Goal: Information Seeking & Learning: Compare options

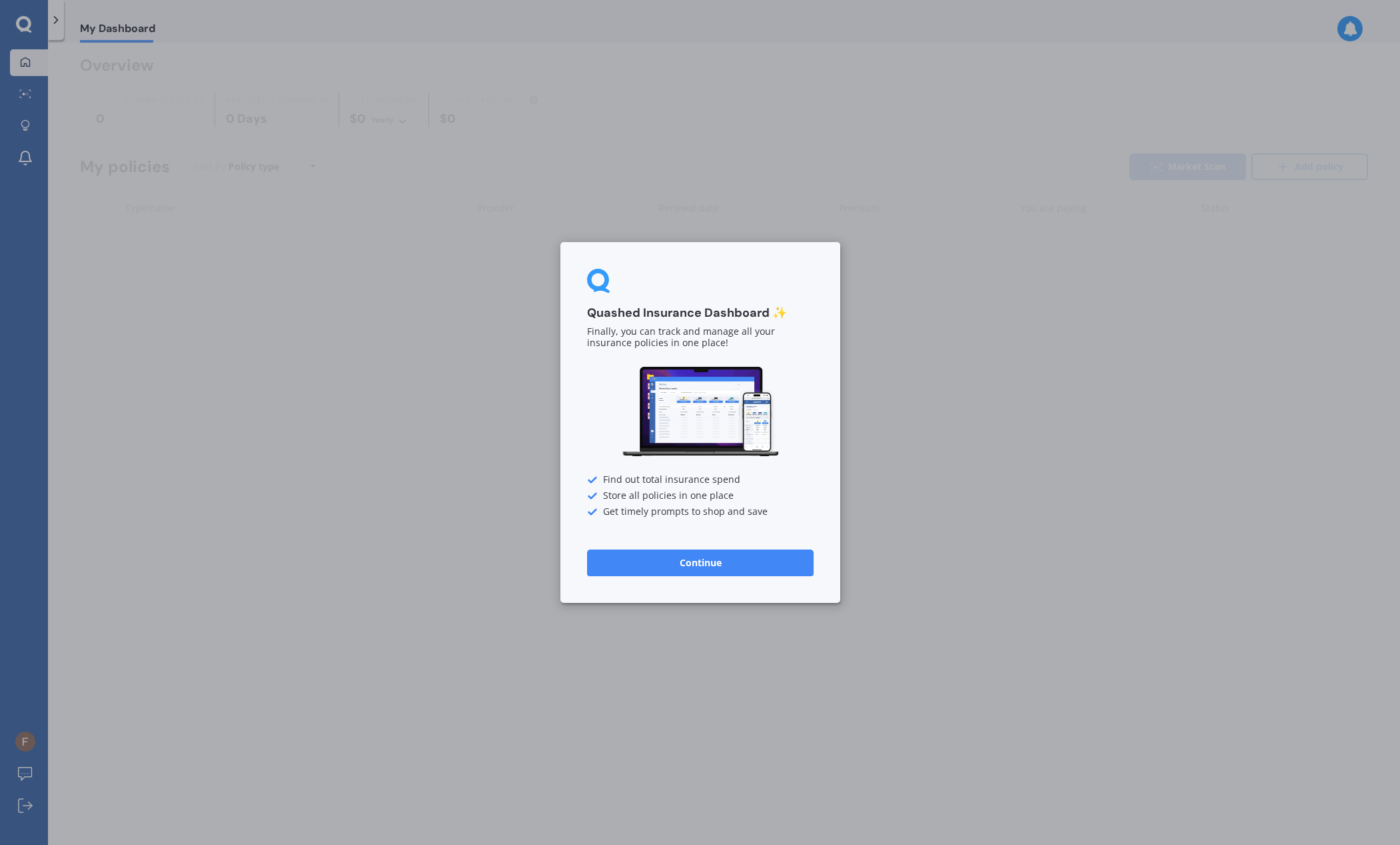
click at [771, 562] on button "Continue" at bounding box center [700, 563] width 226 height 27
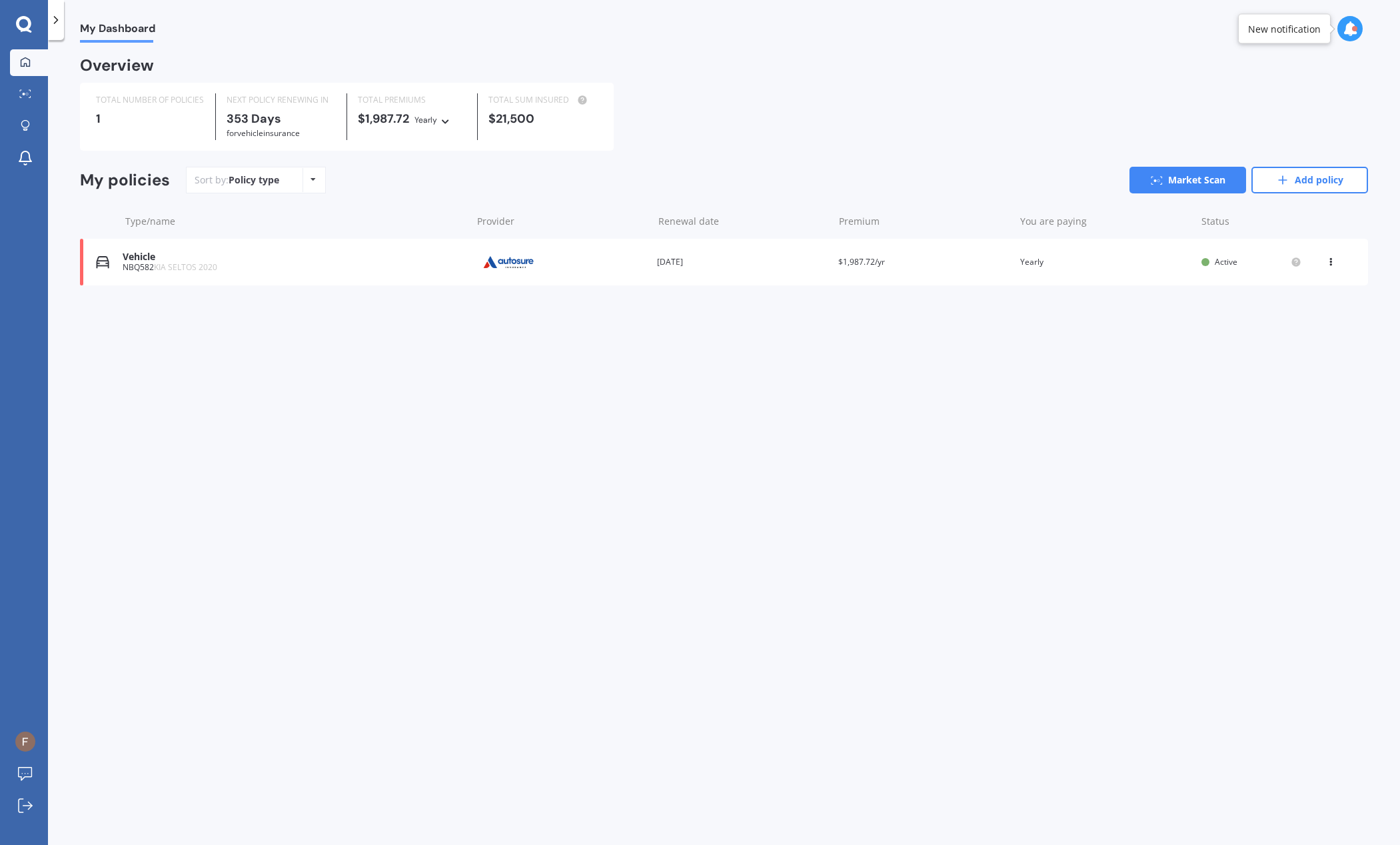
click at [274, 266] on div "NBQ582 KIA SELTOS 2020" at bounding box center [293, 267] width 342 height 9
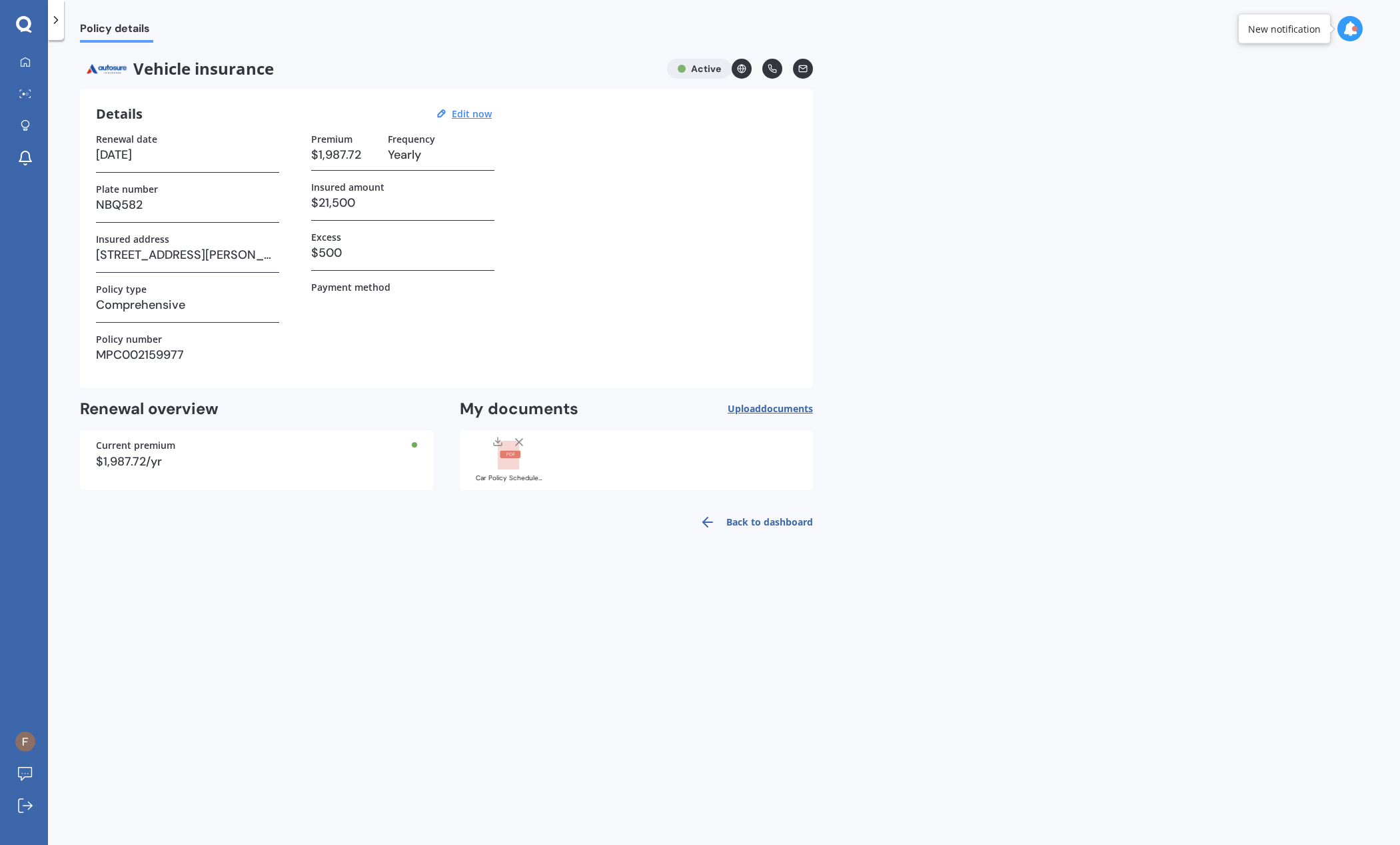
click at [765, 526] on link "Back to dashboard" at bounding box center [752, 522] width 121 height 32
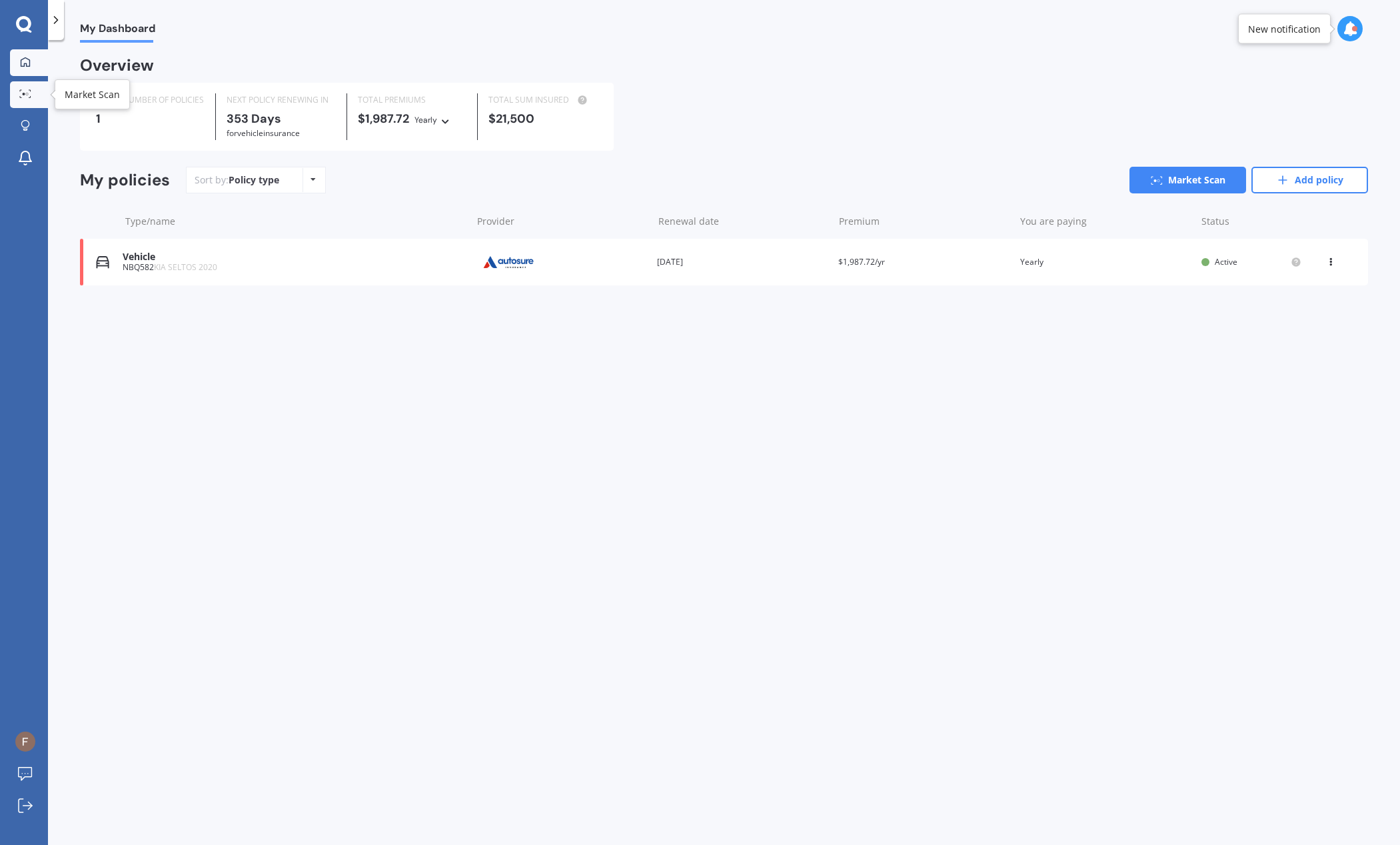
click at [30, 95] on icon at bounding box center [25, 93] width 12 height 9
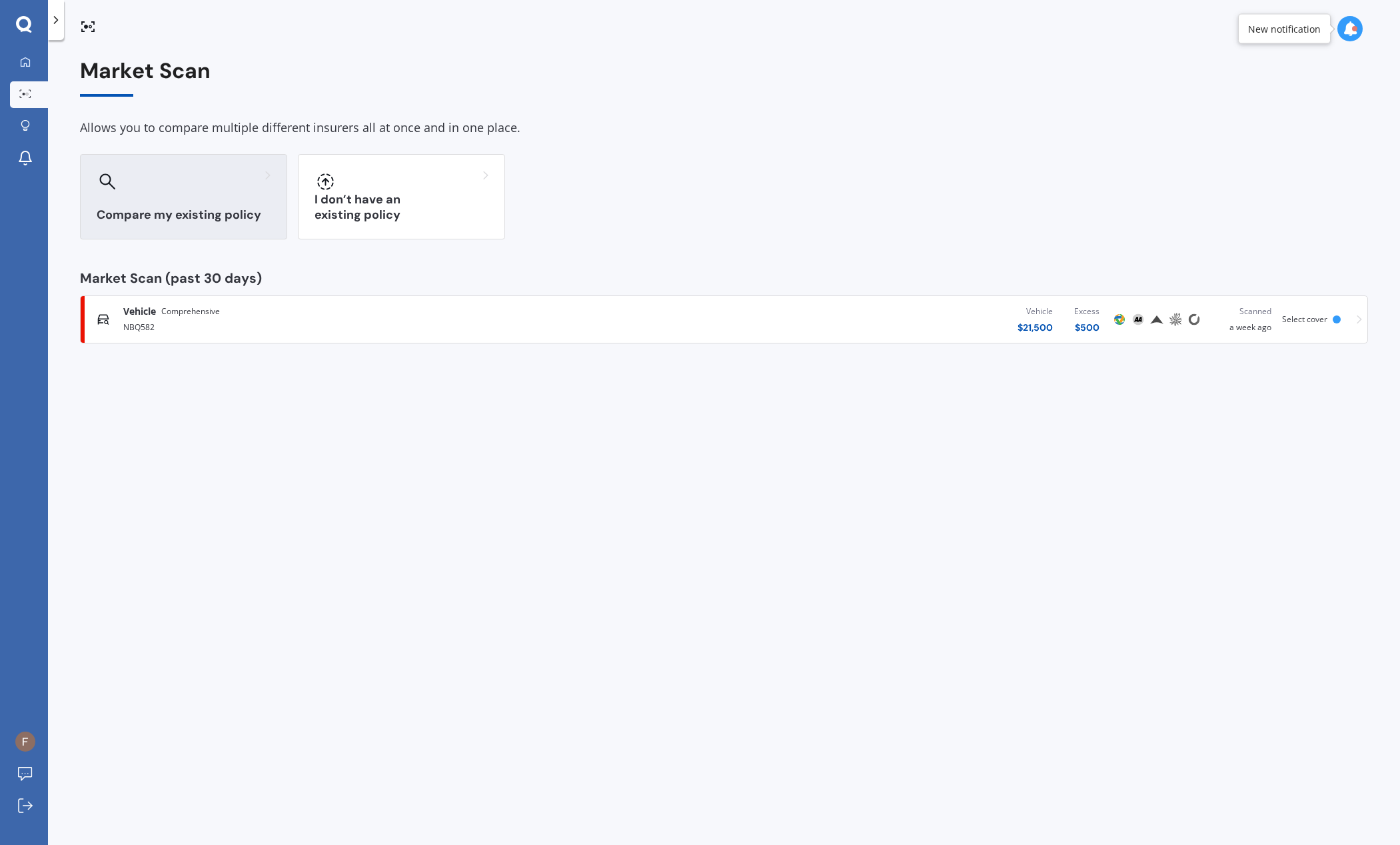
click at [202, 216] on h3 "Compare my existing policy" at bounding box center [183, 215] width 174 height 16
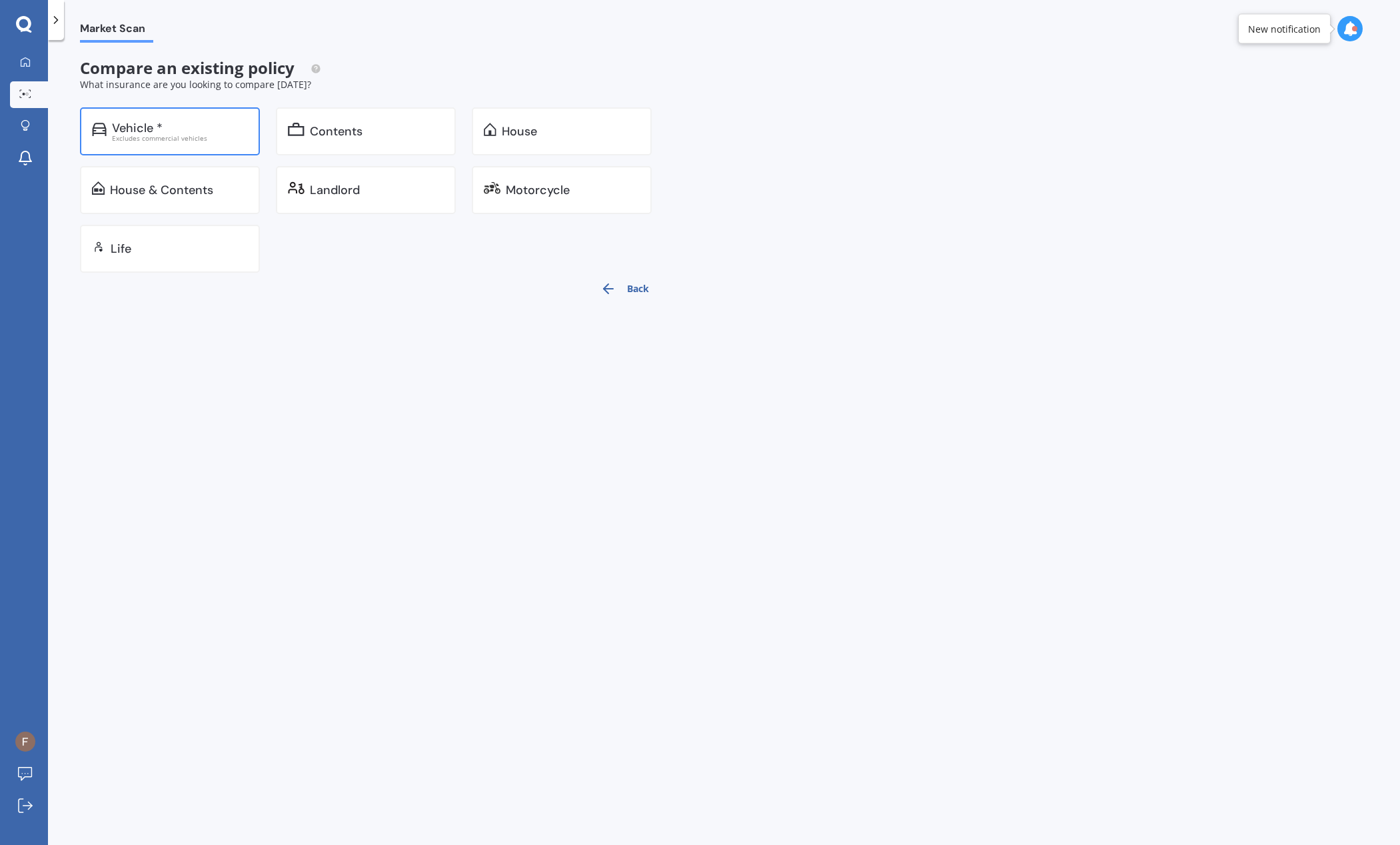
click at [193, 141] on div "Excludes commercial vehicles" at bounding box center [180, 138] width 136 height 7
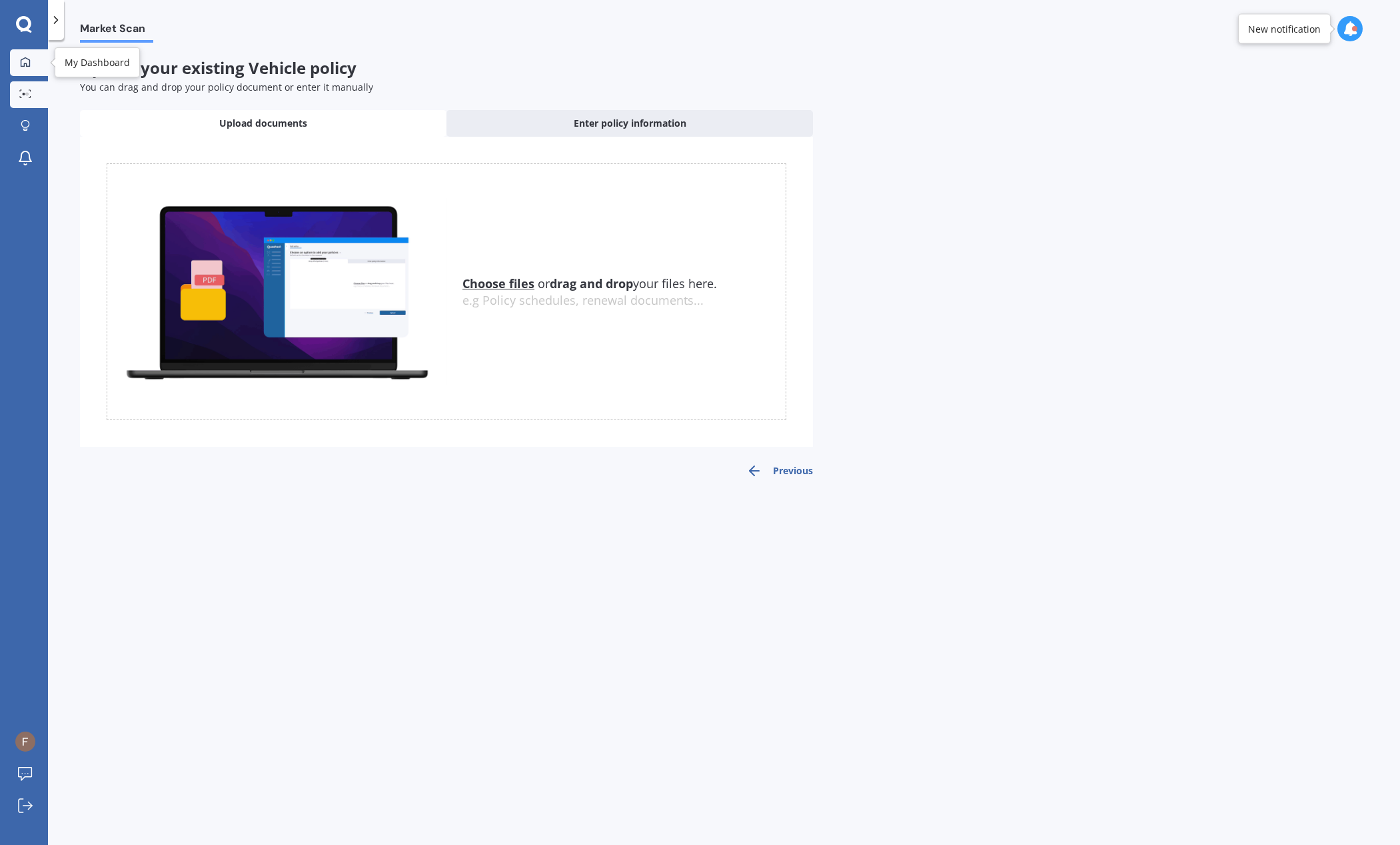
click at [31, 70] on link "My Dashboard" at bounding box center [28, 63] width 38 height 27
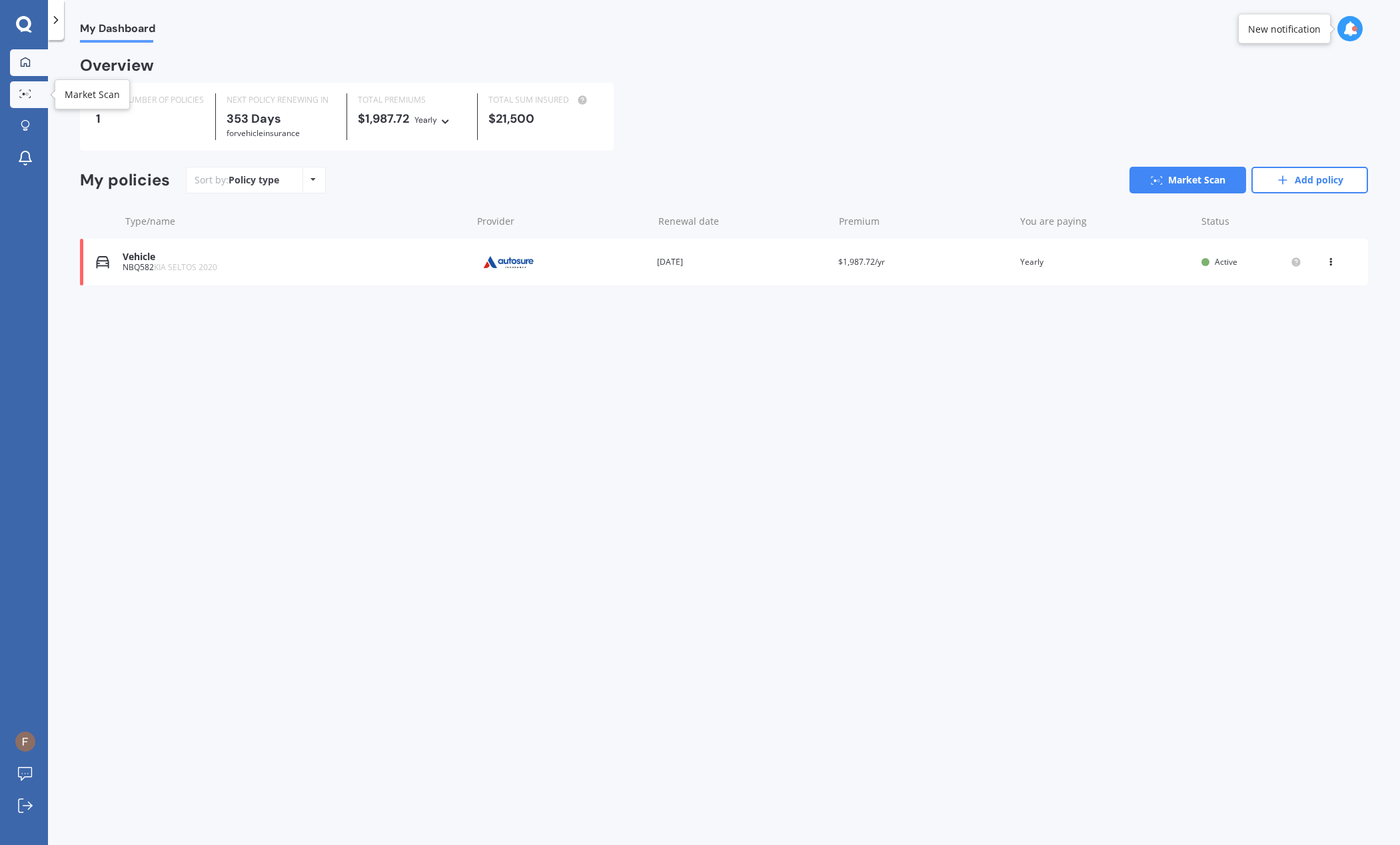
click at [28, 102] on link "Market Scan" at bounding box center [28, 95] width 38 height 27
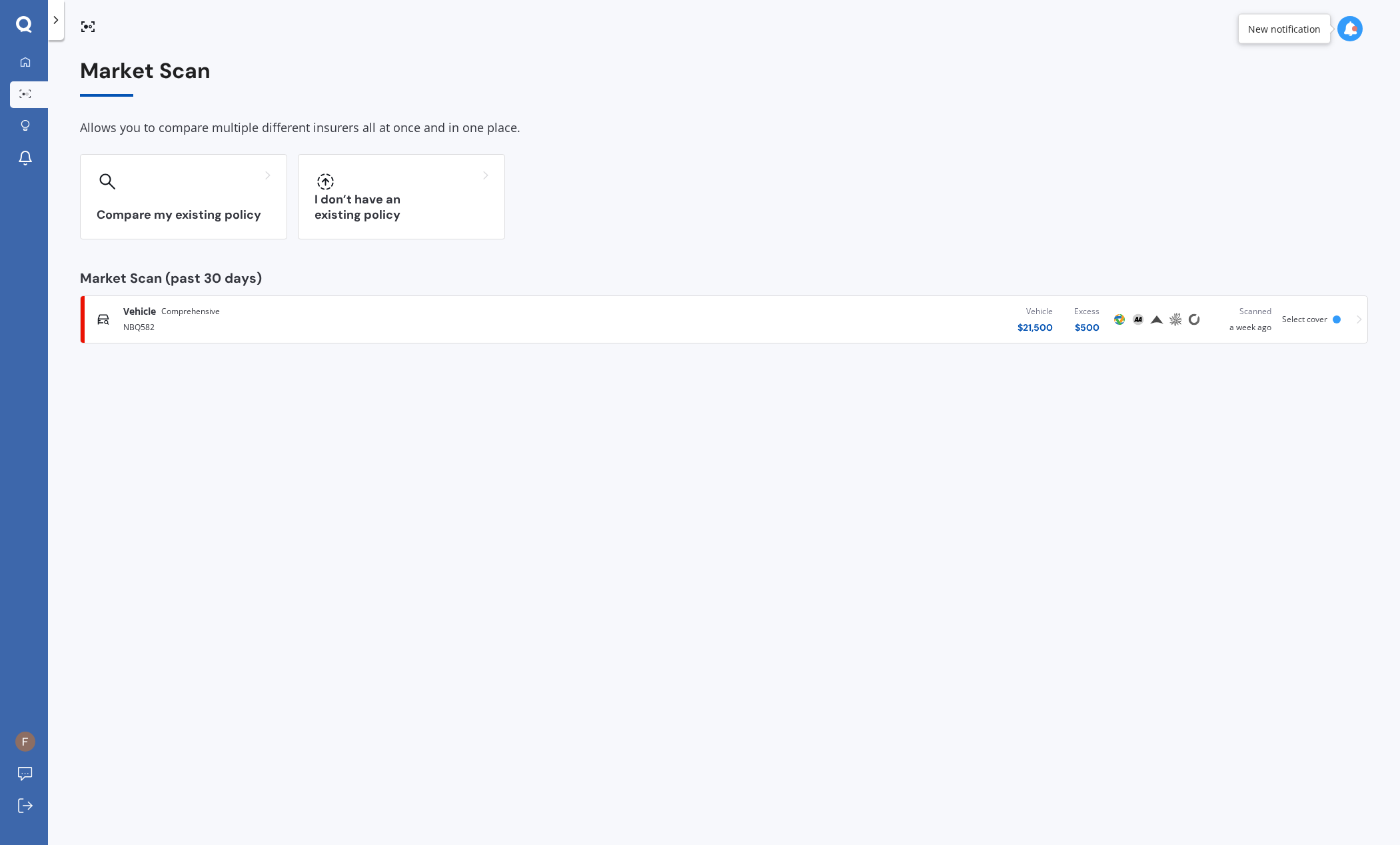
click at [277, 313] on div "Vehicle Comprehensive" at bounding box center [363, 311] width 481 height 13
